Goal: Information Seeking & Learning: Learn about a topic

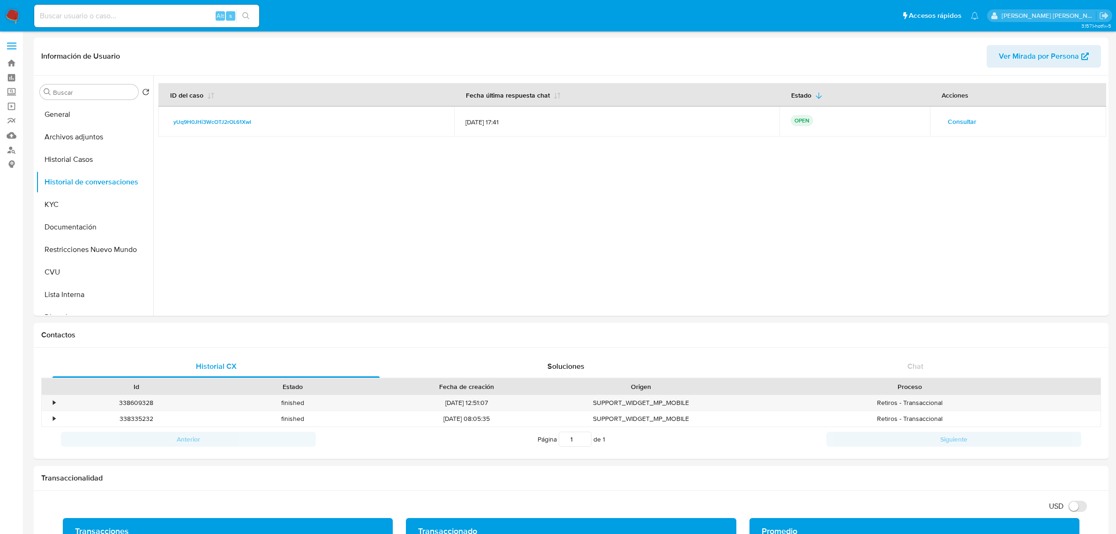
select select "10"
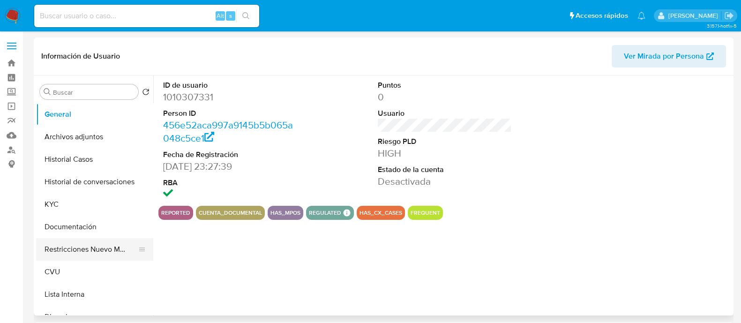
select select "10"
click at [96, 249] on button "Restricciones Nuevo Mundo" at bounding box center [91, 249] width 110 height 23
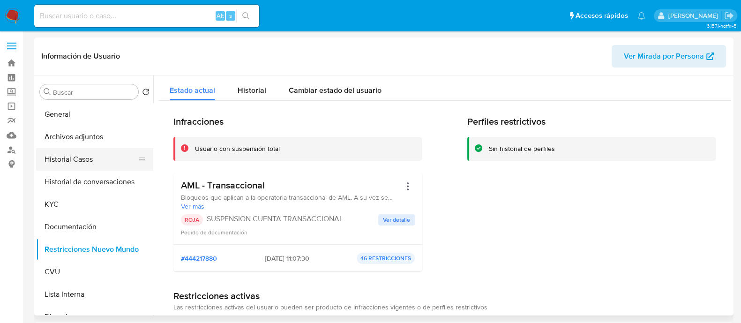
click at [92, 158] on button "Historial Casos" at bounding box center [91, 159] width 110 height 23
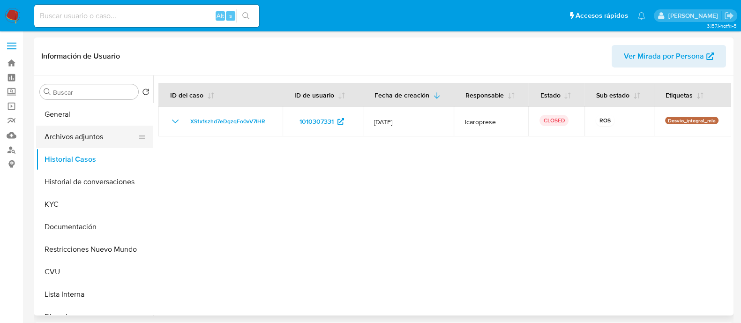
click at [102, 135] on button "Archivos adjuntos" at bounding box center [91, 137] width 110 height 23
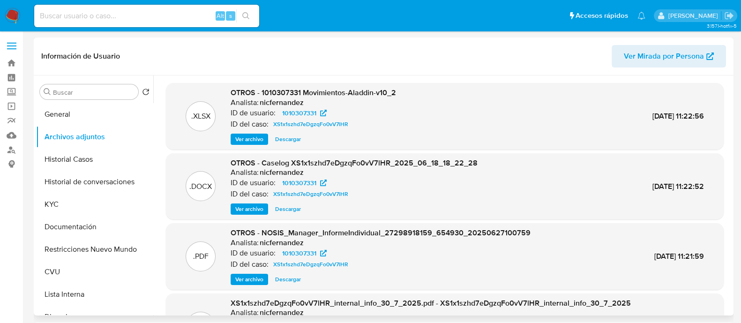
click at [252, 210] on span "Ver archivo" at bounding box center [249, 208] width 28 height 9
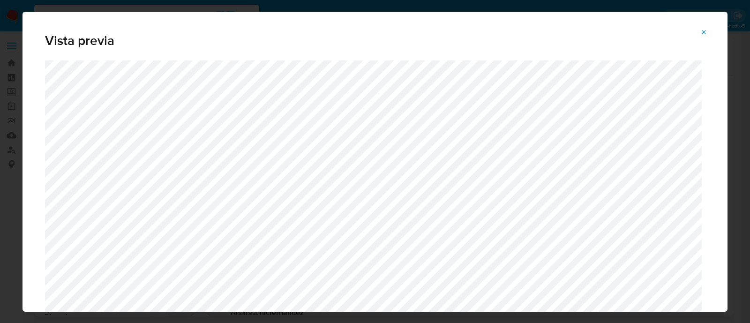
click at [729, 56] on div "Vista previa" at bounding box center [375, 161] width 750 height 323
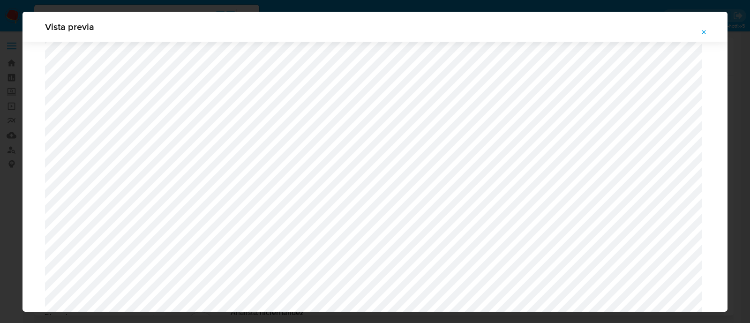
scroll to position [873, 0]
click at [703, 31] on icon "Attachment preview" at bounding box center [704, 33] width 8 height 8
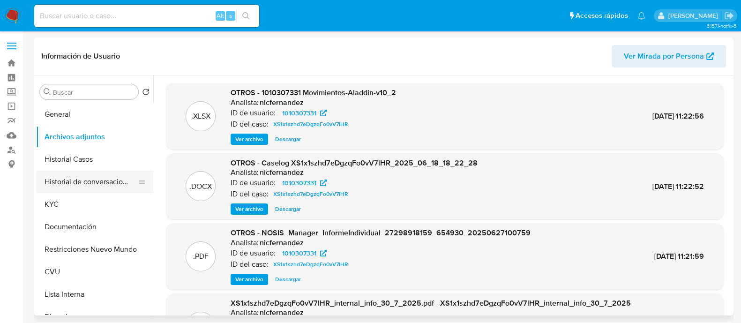
click at [78, 177] on button "Historial de conversaciones" at bounding box center [91, 182] width 110 height 23
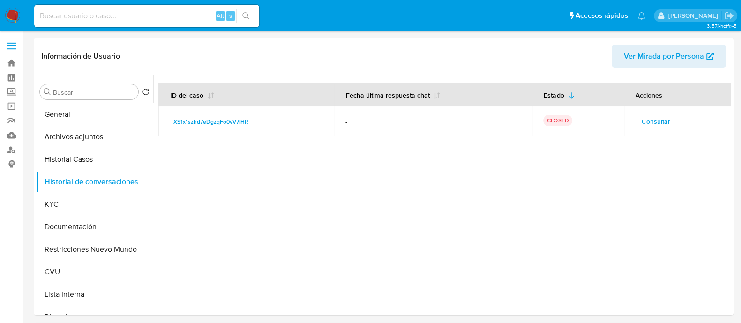
click at [643, 120] on span "Consultar" at bounding box center [656, 121] width 29 height 13
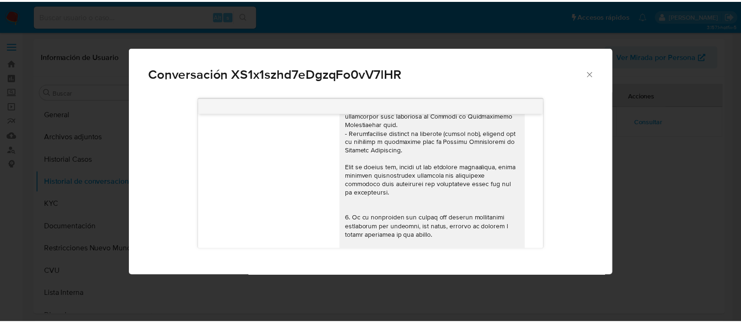
scroll to position [0, 0]
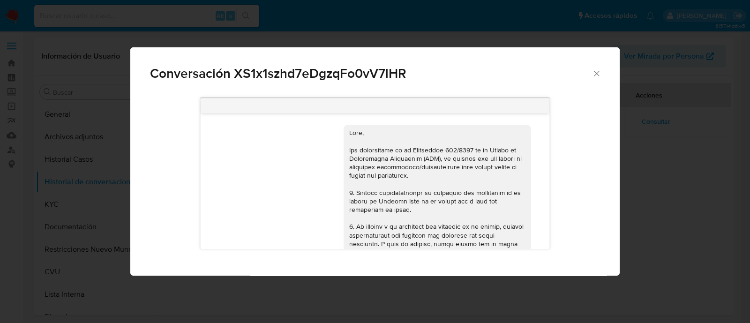
click at [598, 75] on icon "Cerrar" at bounding box center [596, 73] width 5 height 5
